Goal: Transaction & Acquisition: Purchase product/service

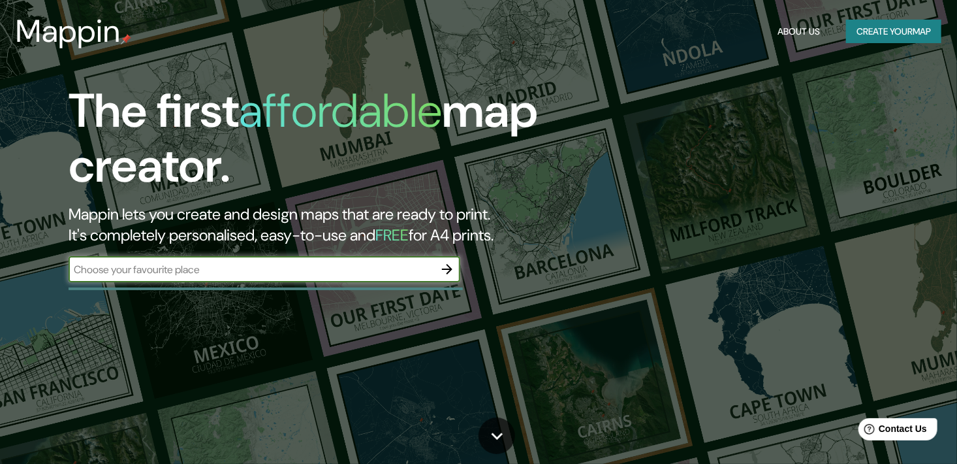
click at [898, 30] on button "Create your map" at bounding box center [893, 32] width 95 height 24
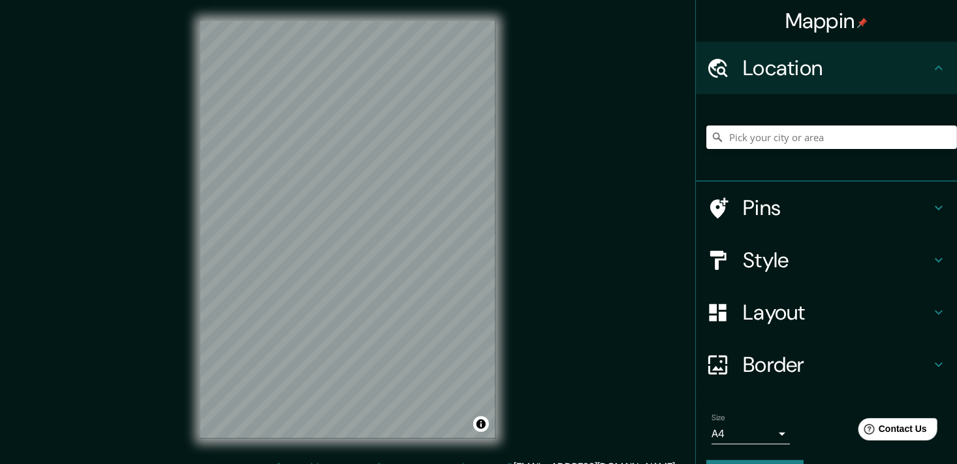
click at [766, 148] on input "Pick your city or area" at bounding box center [832, 137] width 251 height 24
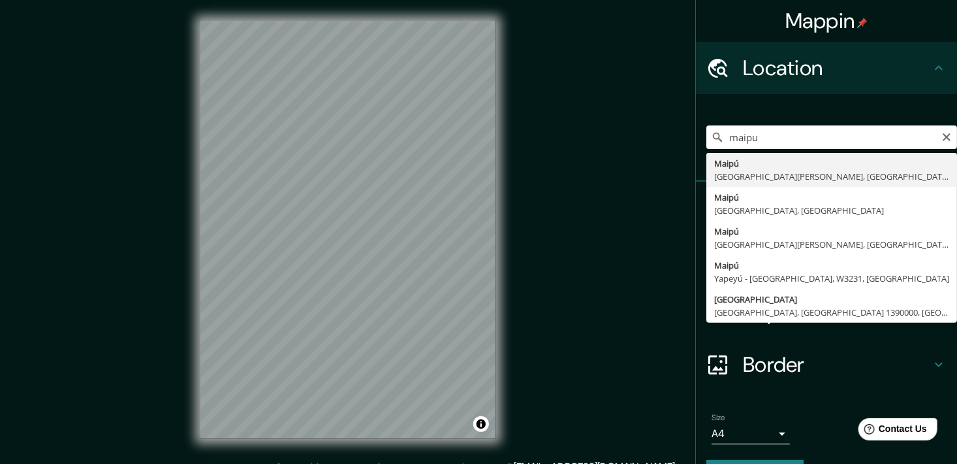
type input "[GEOGRAPHIC_DATA], [GEOGRAPHIC_DATA][PERSON_NAME], [GEOGRAPHIC_DATA]"
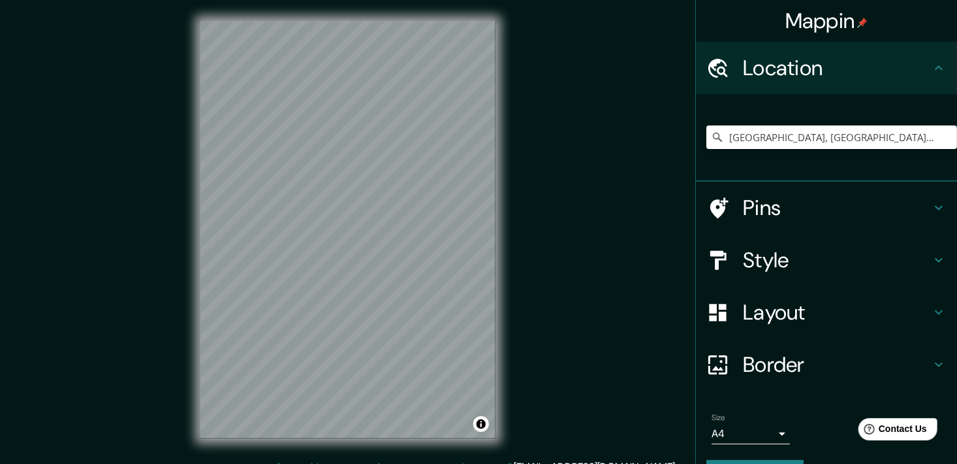
click at [910, 316] on h4 "Layout" at bounding box center [837, 312] width 188 height 26
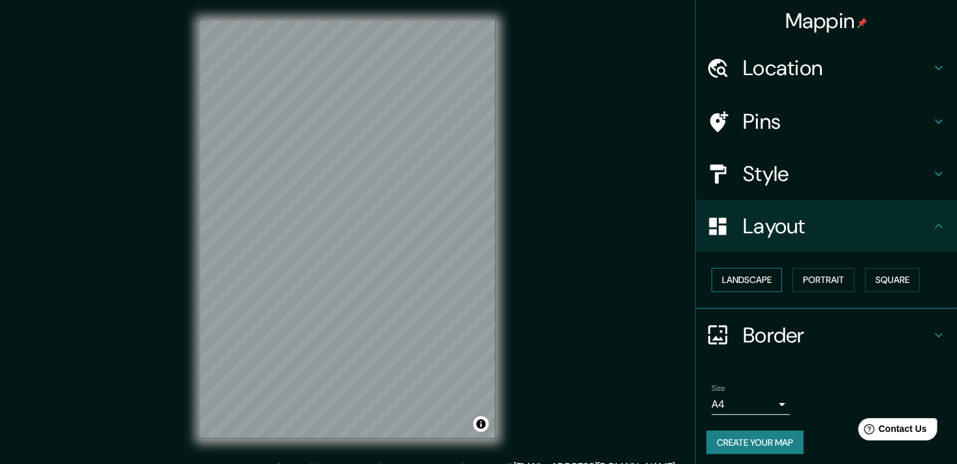
click at [759, 283] on button "Landscape" at bounding box center [747, 280] width 71 height 24
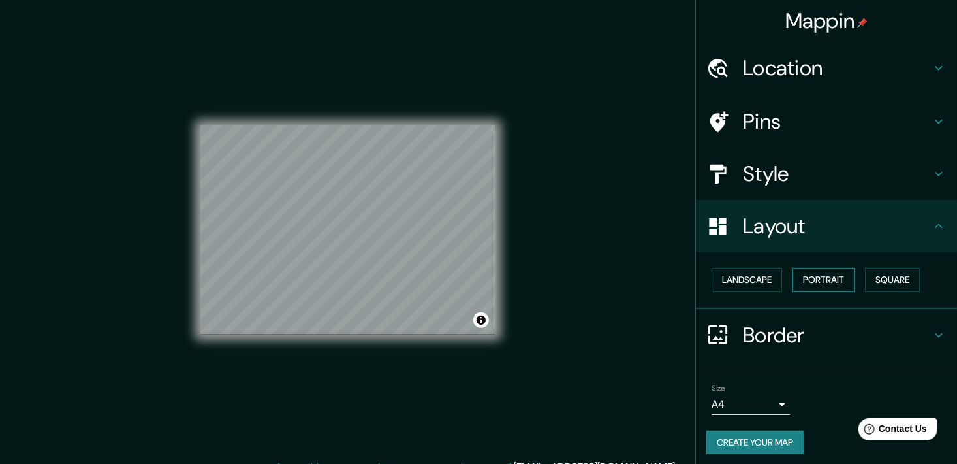
click at [805, 278] on button "Portrait" at bounding box center [824, 280] width 62 height 24
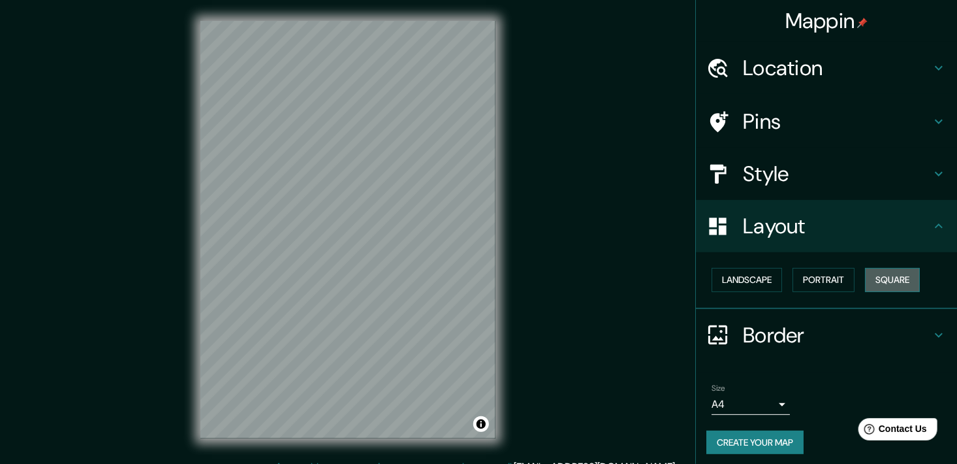
click at [876, 281] on button "Square" at bounding box center [892, 280] width 55 height 24
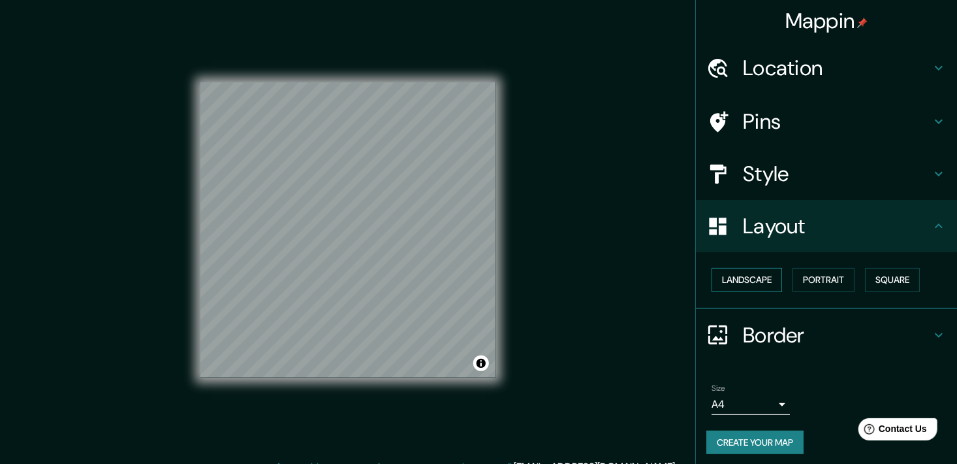
click at [741, 281] on button "Landscape" at bounding box center [747, 280] width 71 height 24
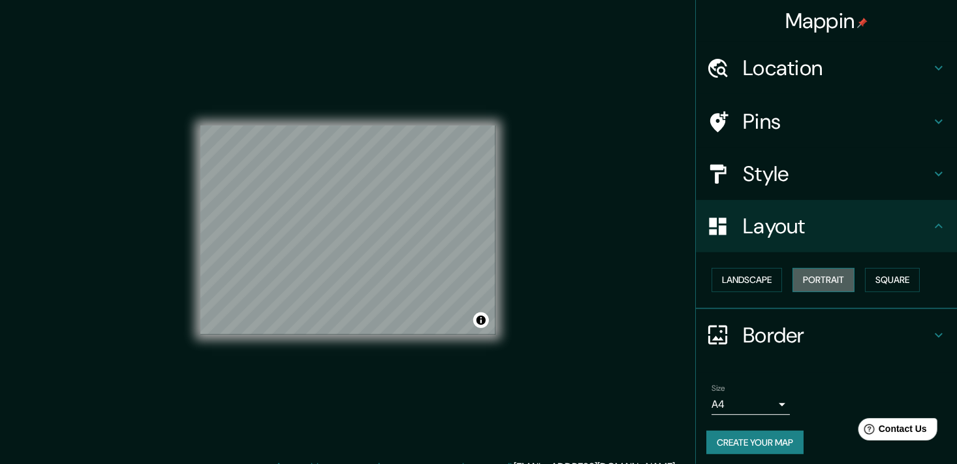
click at [816, 289] on button "Portrait" at bounding box center [824, 280] width 62 height 24
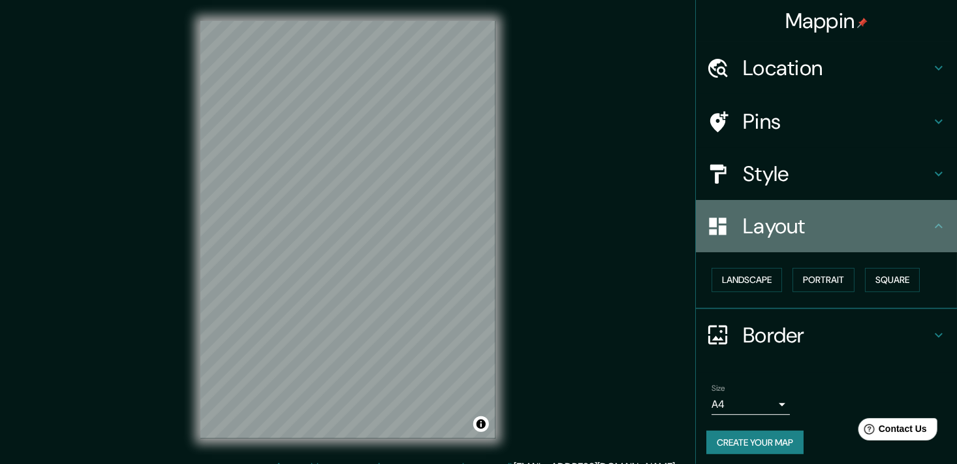
click at [931, 225] on icon at bounding box center [939, 226] width 16 height 16
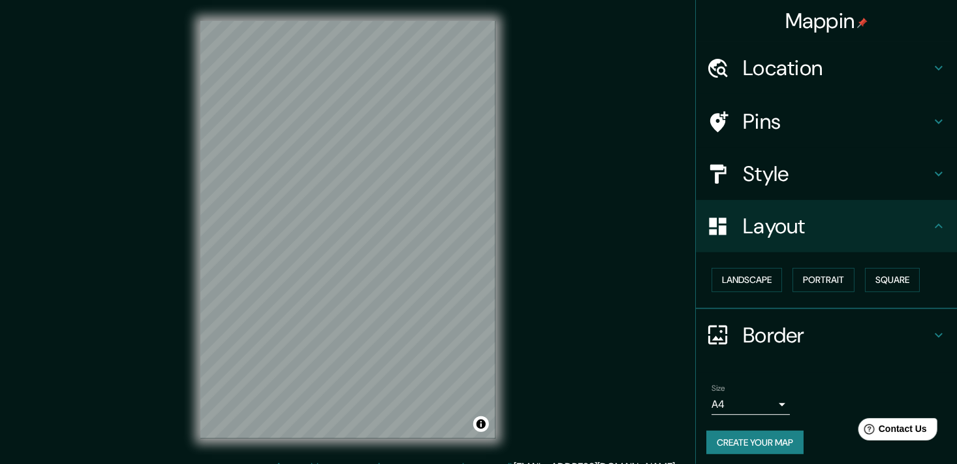
click at [910, 175] on h4 "Style" at bounding box center [837, 174] width 188 height 26
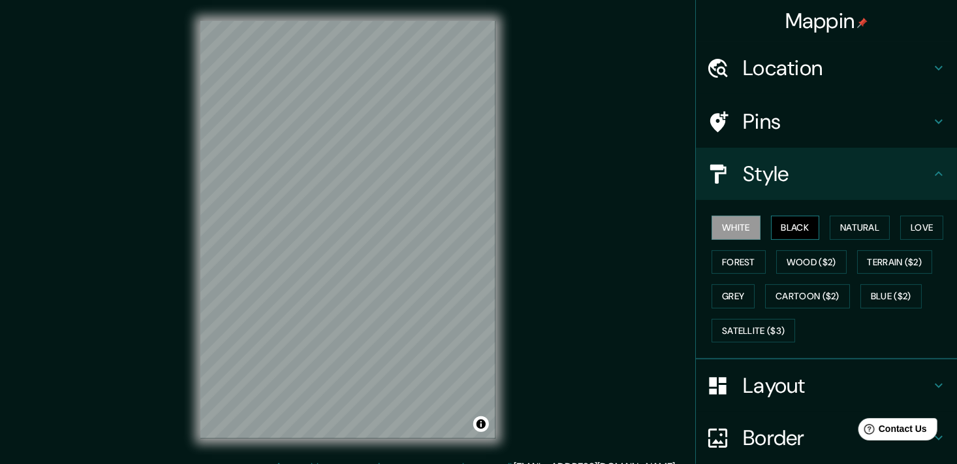
click at [800, 227] on button "Black" at bounding box center [795, 227] width 49 height 24
click at [847, 226] on button "Natural" at bounding box center [860, 227] width 60 height 24
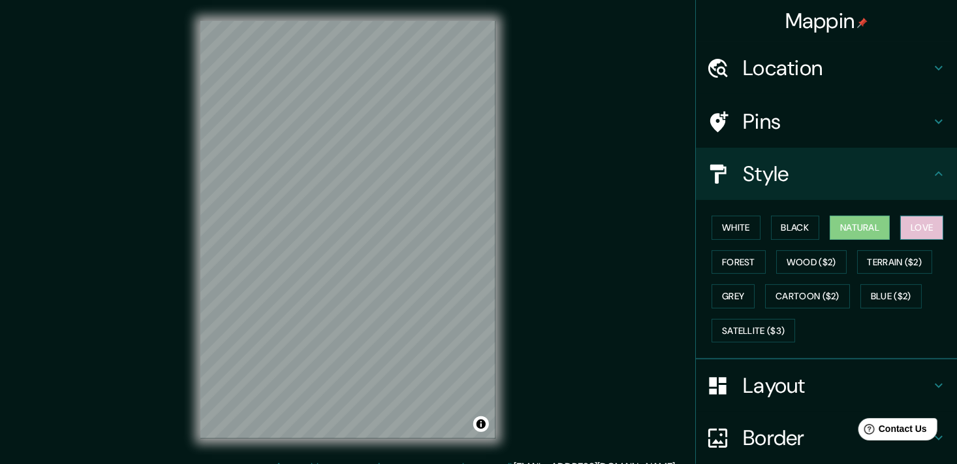
click at [900, 229] on button "Love" at bounding box center [921, 227] width 43 height 24
click at [738, 261] on button "Forest" at bounding box center [739, 262] width 54 height 24
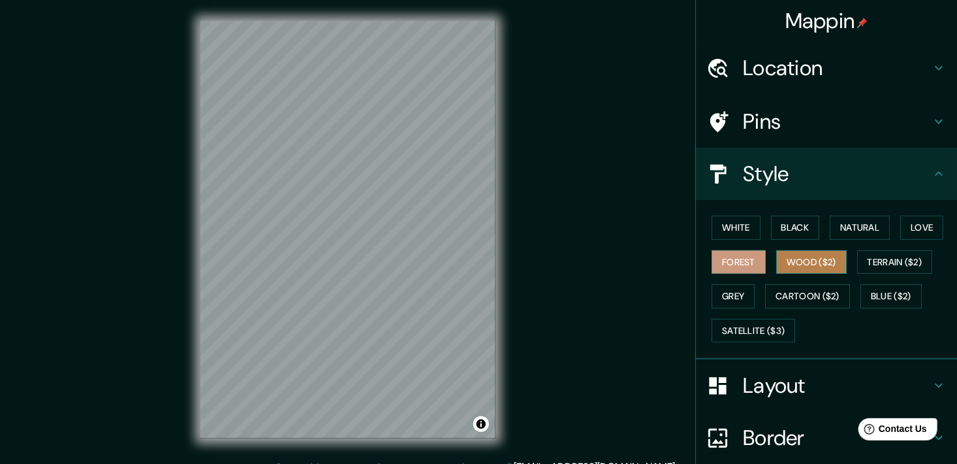
click at [809, 259] on button "Wood ($2)" at bounding box center [811, 262] width 71 height 24
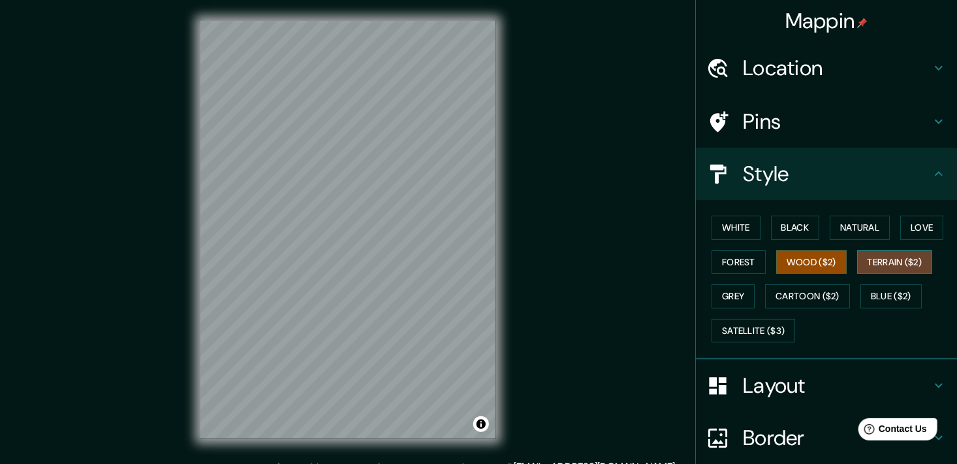
click at [868, 261] on button "Terrain ($2)" at bounding box center [895, 262] width 76 height 24
click at [804, 257] on button "Wood ($2)" at bounding box center [811, 262] width 71 height 24
click at [741, 300] on button "Grey" at bounding box center [733, 296] width 43 height 24
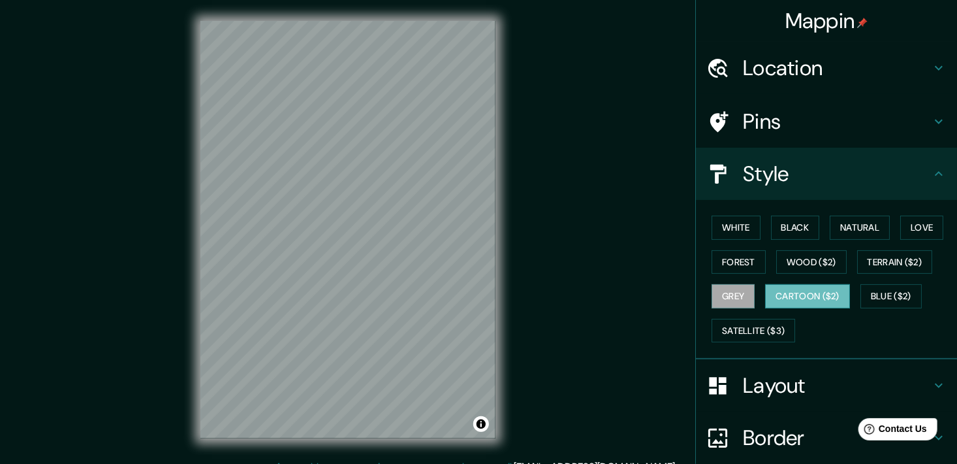
click at [789, 291] on button "Cartoon ($2)" at bounding box center [807, 296] width 85 height 24
click at [878, 298] on button "Blue ($2)" at bounding box center [891, 296] width 61 height 24
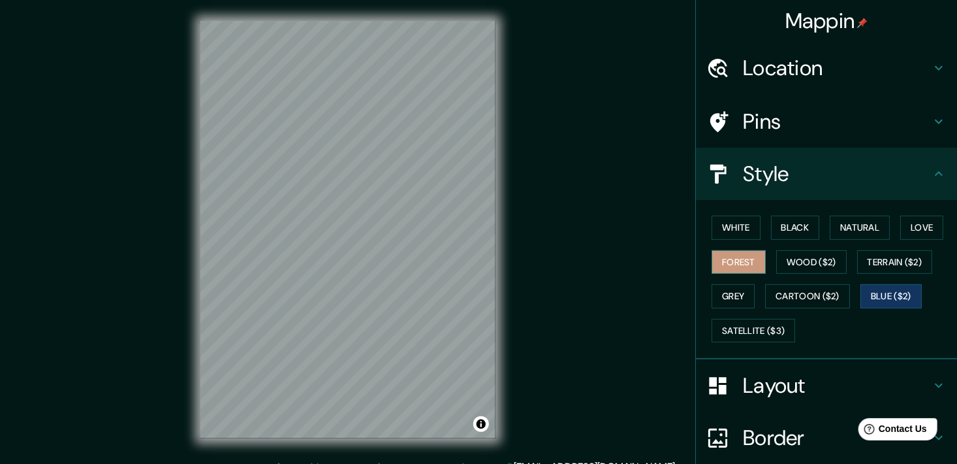
click at [729, 257] on button "Forest" at bounding box center [739, 262] width 54 height 24
click at [731, 234] on button "White" at bounding box center [736, 227] width 49 height 24
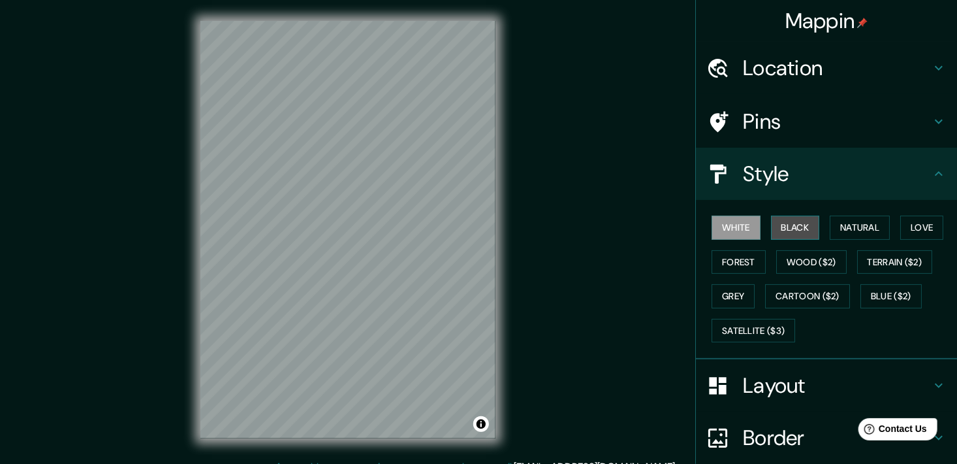
click at [774, 235] on button "Black" at bounding box center [795, 227] width 49 height 24
click at [831, 236] on button "Natural" at bounding box center [860, 227] width 60 height 24
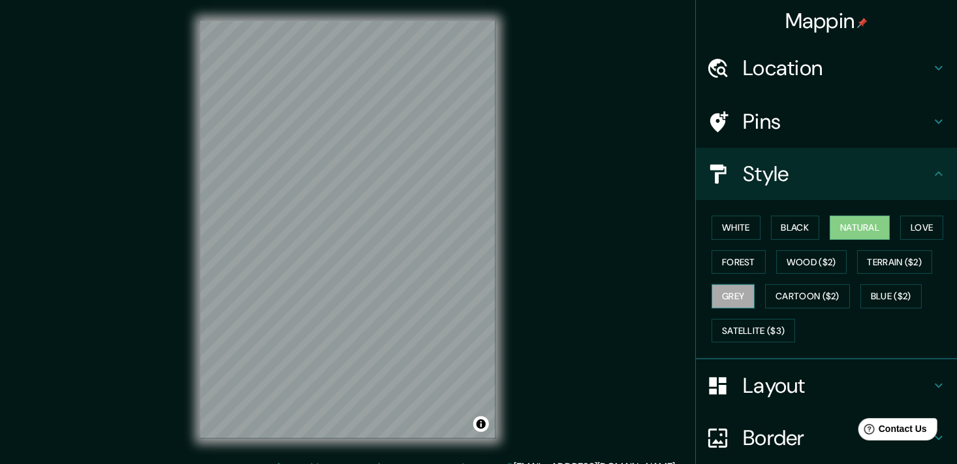
click at [716, 285] on button "Grey" at bounding box center [733, 296] width 43 height 24
click at [933, 172] on icon at bounding box center [939, 174] width 16 height 16
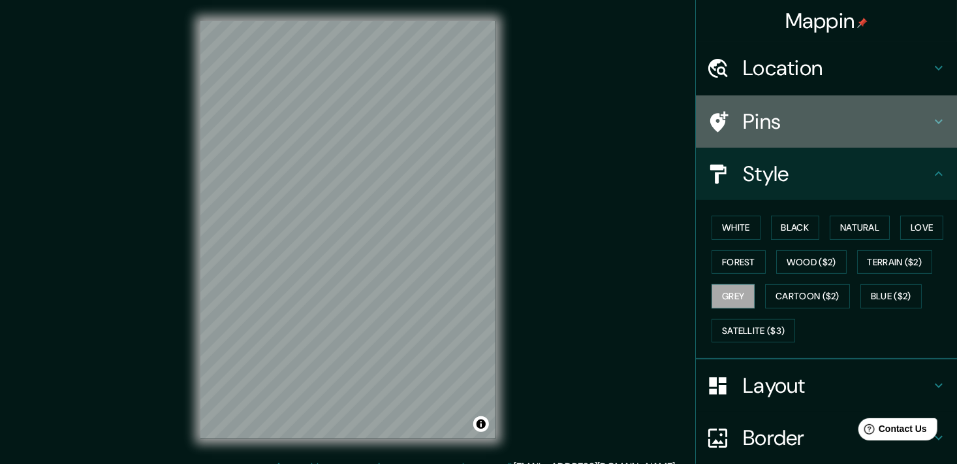
click at [938, 117] on div "Pins" at bounding box center [826, 121] width 261 height 52
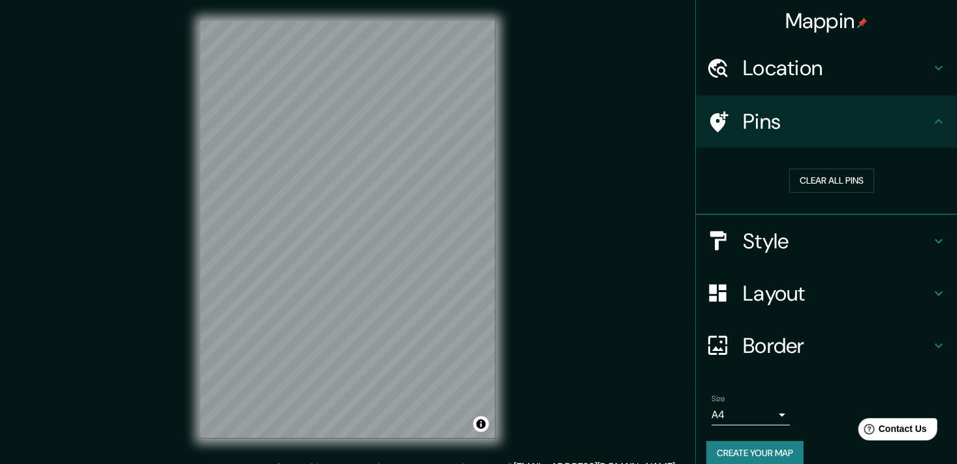
click at [934, 115] on icon at bounding box center [939, 122] width 16 height 16
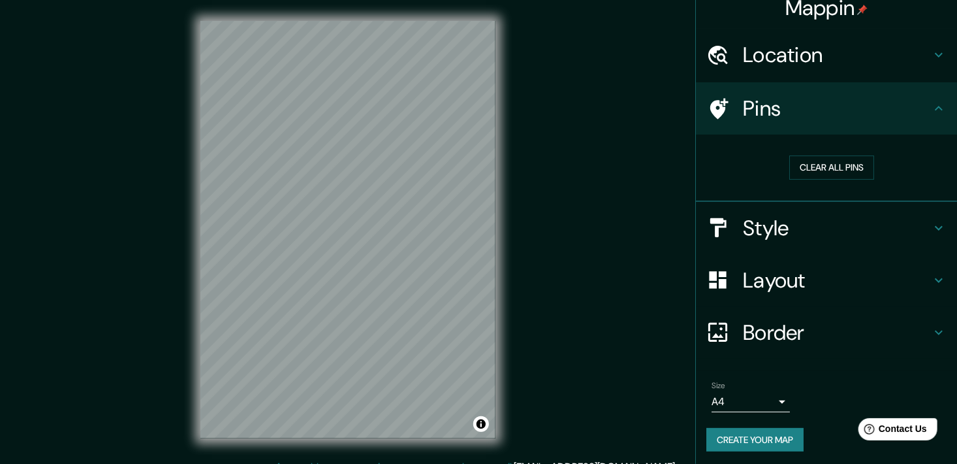
scroll to position [15, 0]
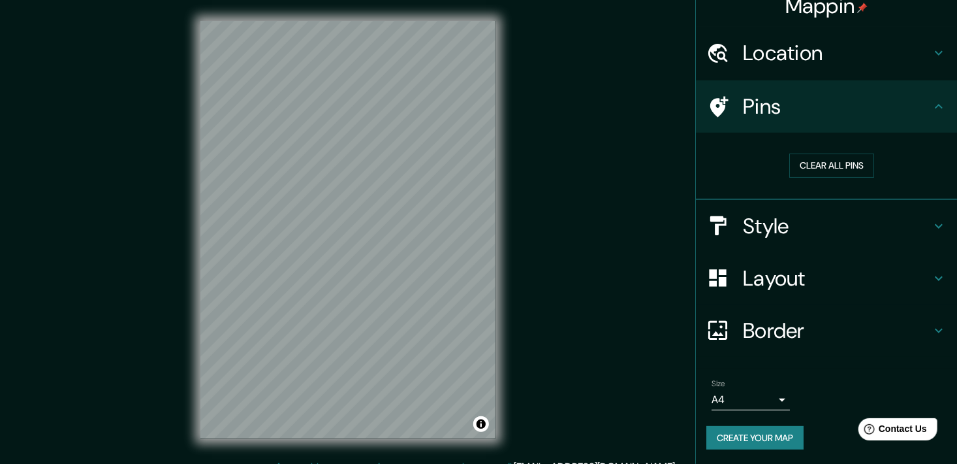
click at [900, 328] on h4 "Border" at bounding box center [837, 330] width 188 height 26
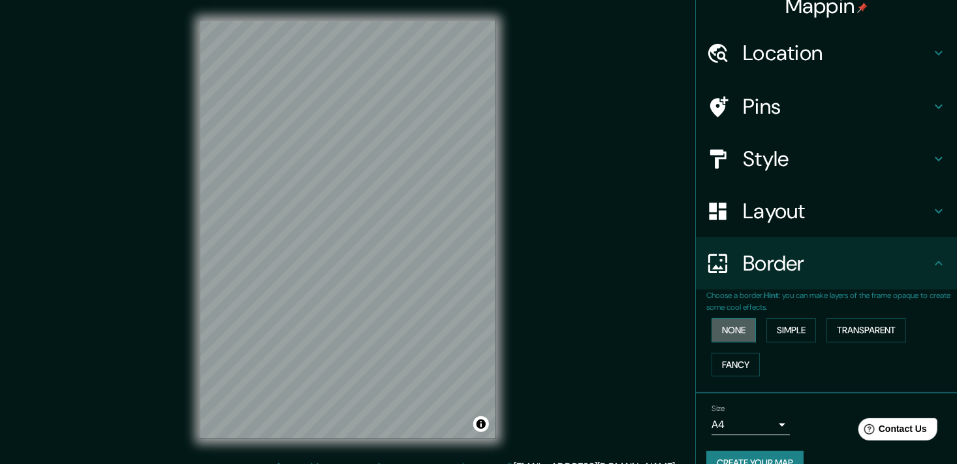
click at [735, 330] on button "None" at bounding box center [734, 330] width 44 height 24
click at [767, 333] on button "Simple" at bounding box center [792, 330] width 50 height 24
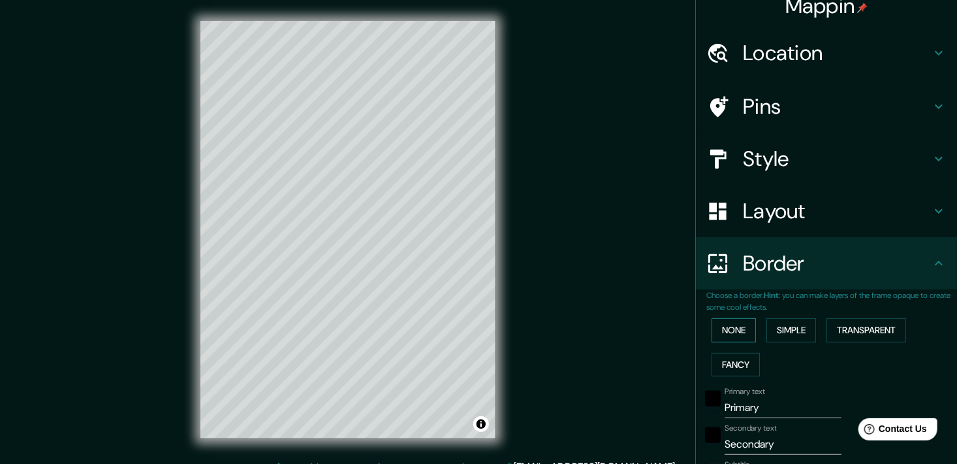
click at [718, 325] on button "None" at bounding box center [734, 330] width 44 height 24
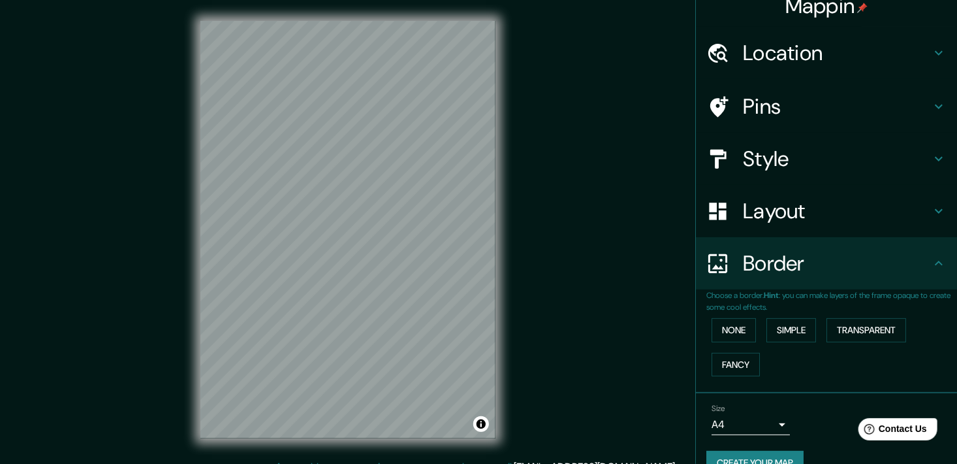
click at [740, 349] on div "None Simple Transparent Fancy" at bounding box center [832, 347] width 251 height 69
click at [737, 363] on button "Fancy" at bounding box center [736, 365] width 48 height 24
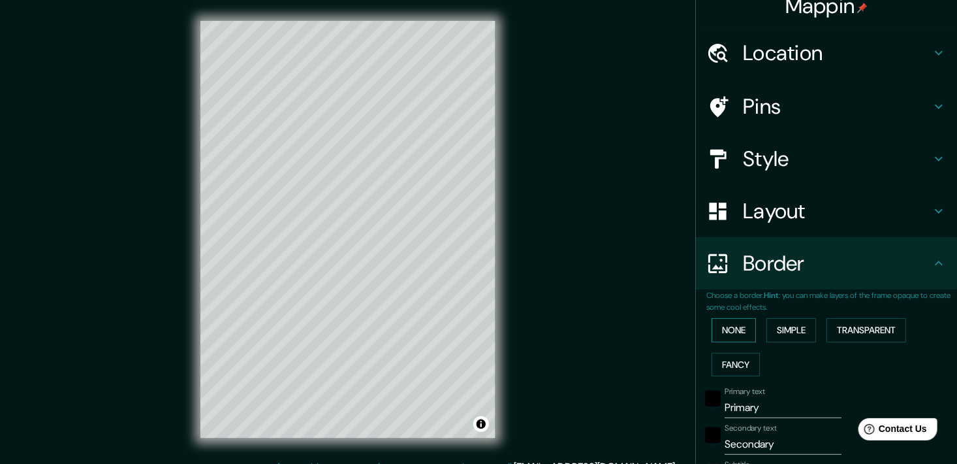
click at [728, 328] on button "None" at bounding box center [734, 330] width 44 height 24
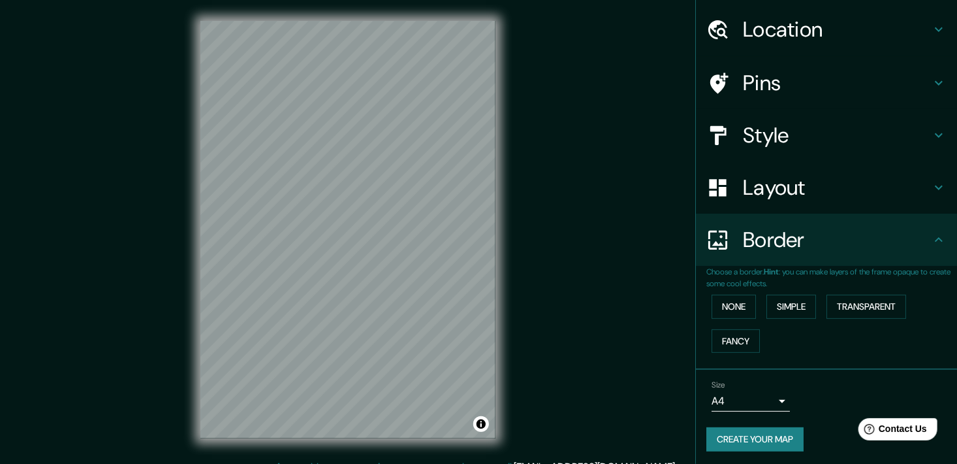
scroll to position [40, 0]
click at [919, 242] on h4 "Border" at bounding box center [837, 238] width 188 height 26
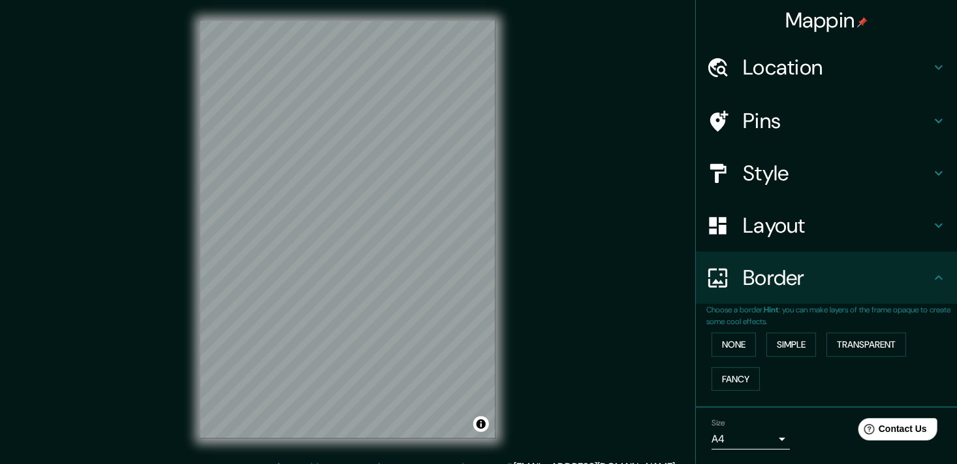
scroll to position [0, 0]
